Goal: Task Accomplishment & Management: Use online tool/utility

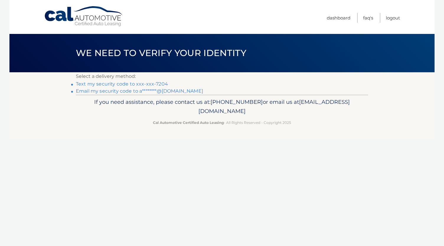
click at [135, 83] on link "Text my security code to xxx-xxx-7204" at bounding box center [122, 84] width 92 height 6
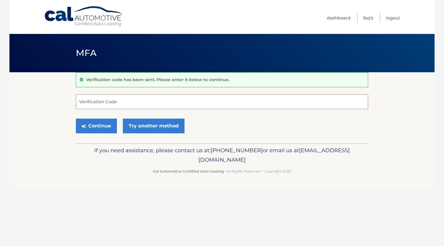
click at [127, 101] on input "Verification Code" at bounding box center [222, 101] width 292 height 15
type input "072437"
click at [114, 125] on button "Continue" at bounding box center [96, 126] width 41 height 15
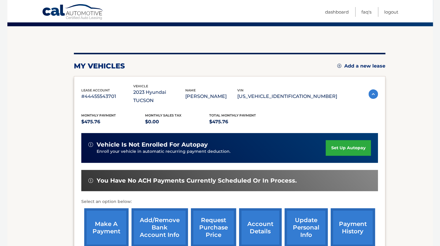
scroll to position [59, 0]
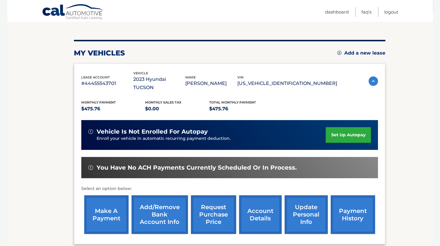
click at [107, 208] on link "make a payment" at bounding box center [106, 214] width 44 height 39
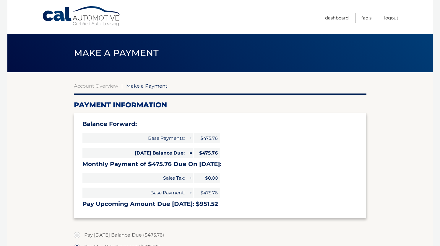
select select "NWU1ZDQ5OGEtODczYi00MWE4LWIzNWQtZjA3YzgyZDg2MzJj"
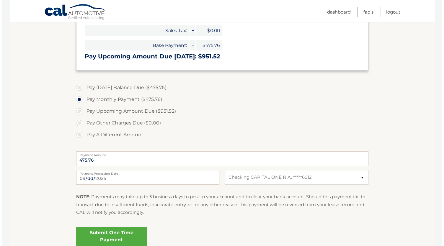
scroll to position [177, 0]
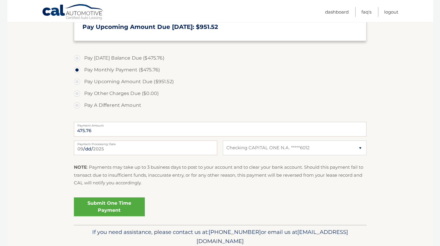
click at [135, 205] on link "Submit One Time Payment" at bounding box center [109, 207] width 71 height 19
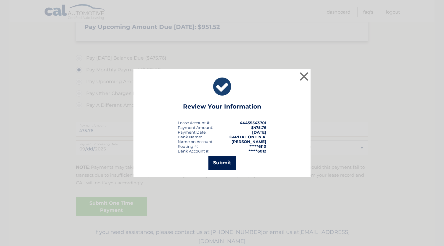
click at [224, 162] on button "Submit" at bounding box center [221, 163] width 27 height 14
